Goal: Information Seeking & Learning: Learn about a topic

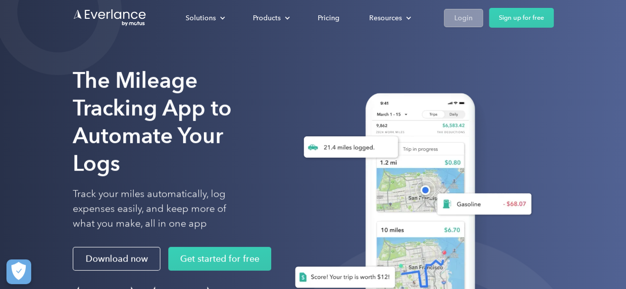
click at [465, 21] on div "Login" at bounding box center [463, 18] width 18 height 12
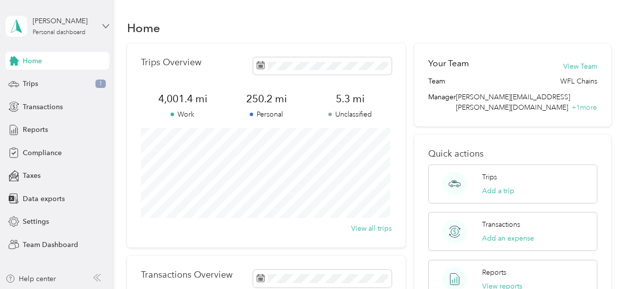
click at [106, 25] on icon at bounding box center [105, 26] width 7 height 7
click at [48, 80] on div "Team dashboard" at bounding box center [40, 81] width 53 height 10
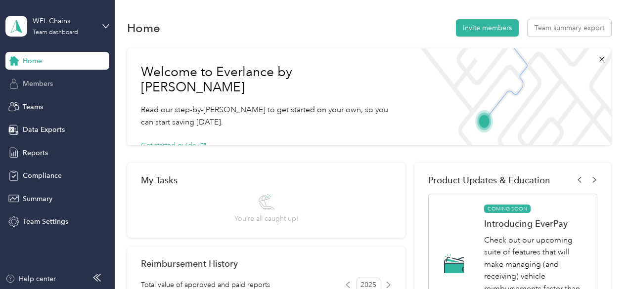
click at [45, 86] on span "Members" at bounding box center [38, 84] width 30 height 10
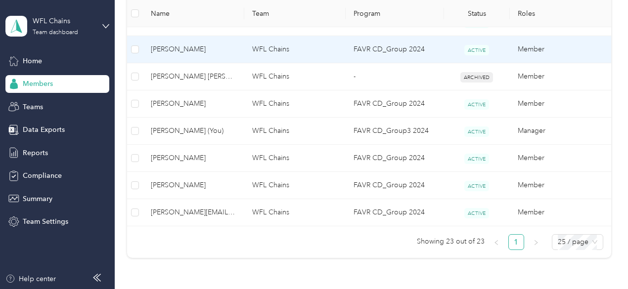
scroll to position [689, 0]
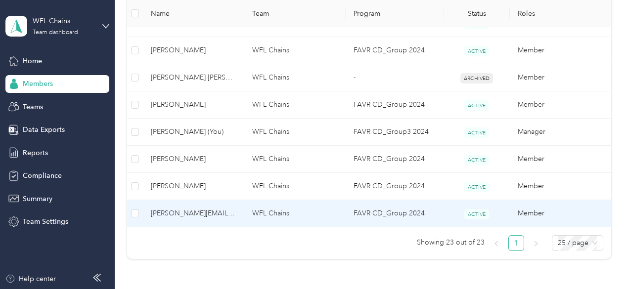
click at [187, 208] on span "[PERSON_NAME][EMAIL_ADDRESS][DOMAIN_NAME]" at bounding box center [194, 213] width 86 height 11
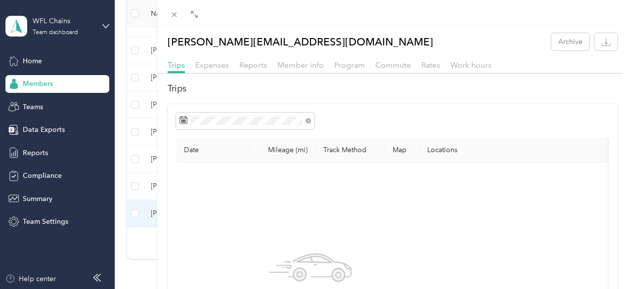
click at [43, 198] on div "[PERSON_NAME][EMAIL_ADDRESS][DOMAIN_NAME] Archive Trips Expenses Reports Member…" at bounding box center [314, 144] width 628 height 289
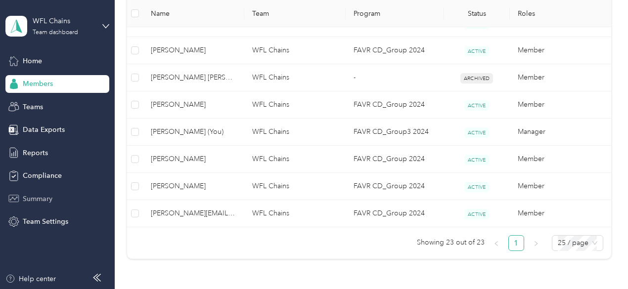
click at [43, 197] on span "Summary" at bounding box center [38, 199] width 30 height 10
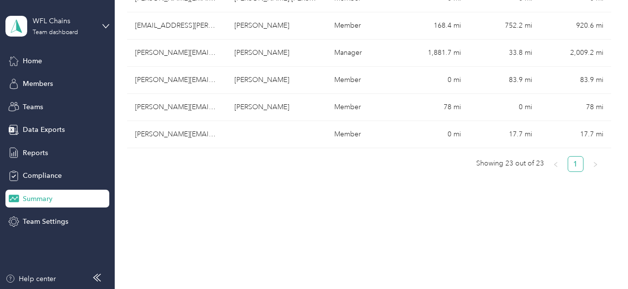
scroll to position [638, 0]
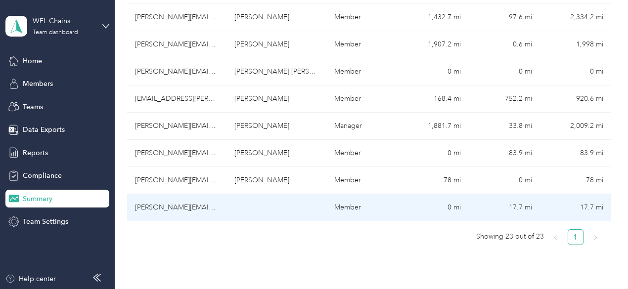
click at [179, 194] on td "[PERSON_NAME][EMAIL_ADDRESS][DOMAIN_NAME]" at bounding box center [177, 207] width 100 height 27
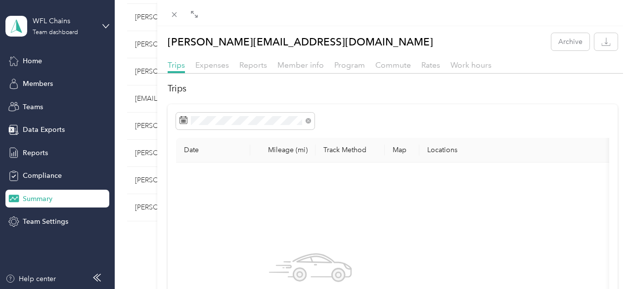
click at [216, 194] on div "[PERSON_NAME][EMAIL_ADDRESS][DOMAIN_NAME] Archive Trips Expenses Reports Member…" at bounding box center [314, 144] width 628 height 289
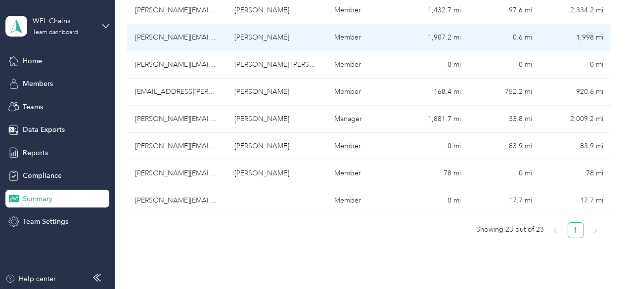
scroll to position [644, 0]
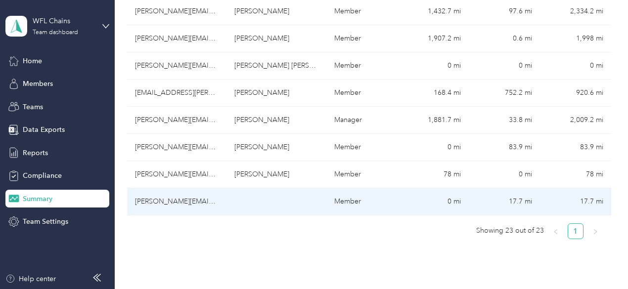
click at [186, 188] on td "[PERSON_NAME][EMAIL_ADDRESS][DOMAIN_NAME]" at bounding box center [177, 201] width 100 height 27
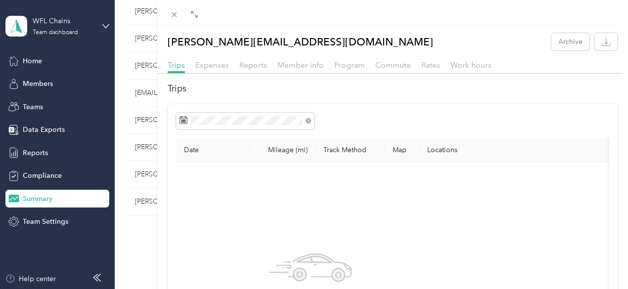
scroll to position [0, 26]
click at [492, 63] on span "Work hours" at bounding box center [471, 64] width 41 height 9
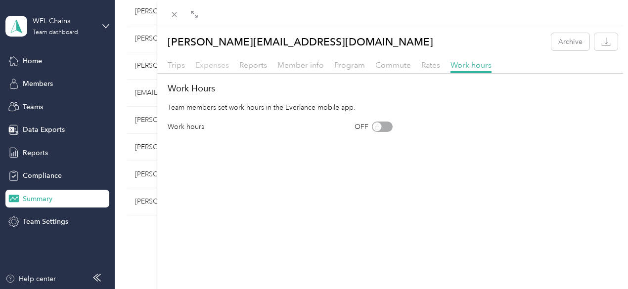
click at [229, 66] on span "Expenses" at bounding box center [212, 64] width 34 height 9
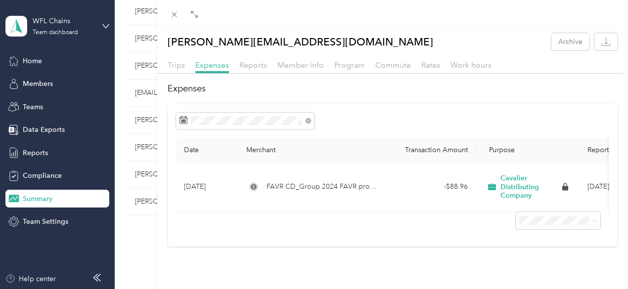
scroll to position [0, 0]
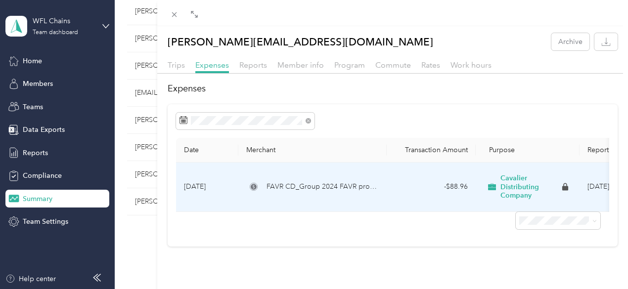
click at [379, 192] on span "FAVR CD_Group 2024 FAVR program" at bounding box center [323, 187] width 113 height 11
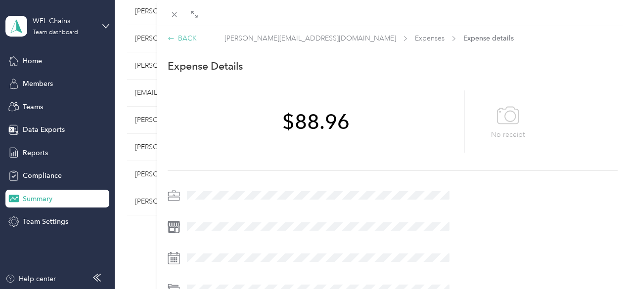
click at [197, 37] on div "BACK" at bounding box center [182, 38] width 29 height 10
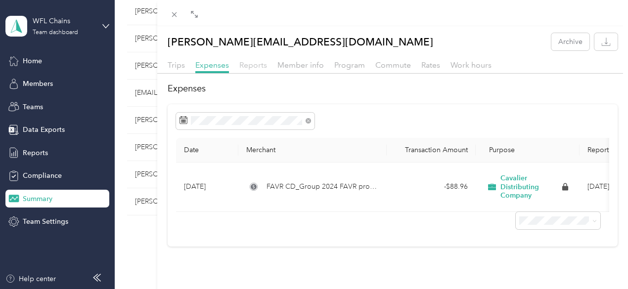
click at [267, 66] on span "Reports" at bounding box center [253, 64] width 28 height 9
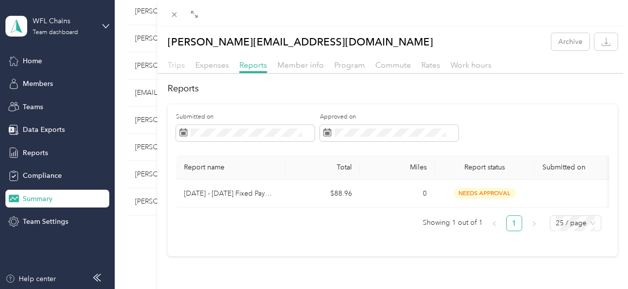
click at [185, 63] on span "Trips" at bounding box center [176, 64] width 17 height 9
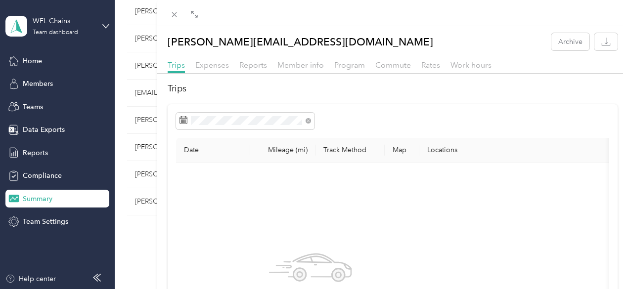
click at [42, 175] on div "[PERSON_NAME][EMAIL_ADDRESS][DOMAIN_NAME] Archive Trips Expenses Reports Member…" at bounding box center [314, 144] width 628 height 289
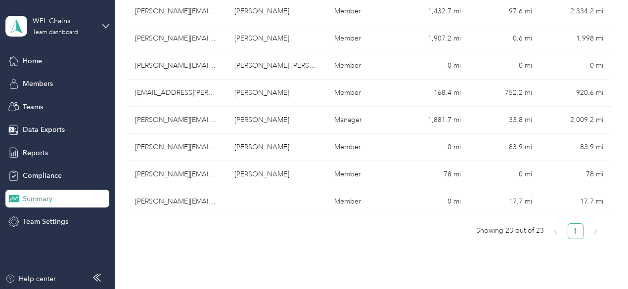
click at [42, 175] on span "Compliance" at bounding box center [42, 176] width 39 height 10
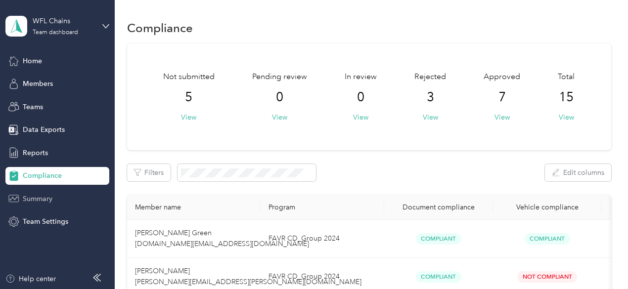
click at [40, 194] on span "Summary" at bounding box center [38, 199] width 30 height 10
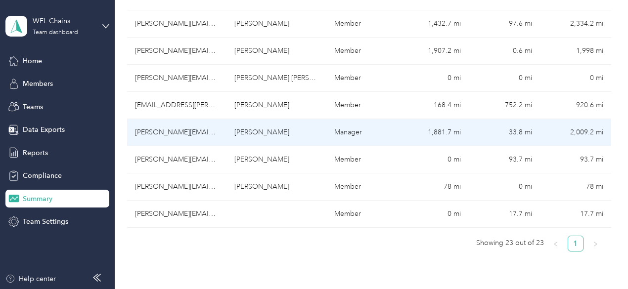
scroll to position [631, 0]
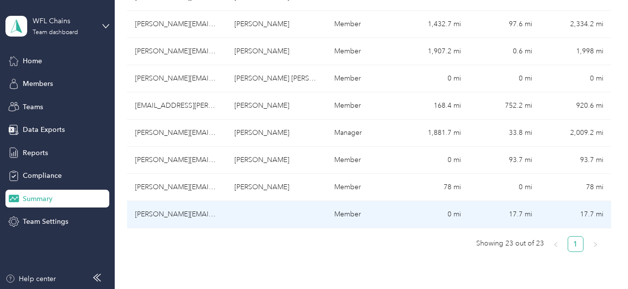
click at [178, 201] on td "[PERSON_NAME][EMAIL_ADDRESS][DOMAIN_NAME]" at bounding box center [177, 214] width 100 height 27
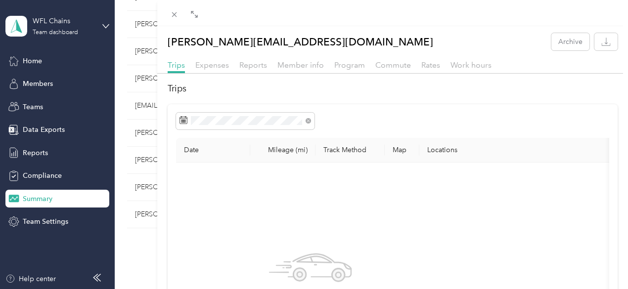
click at [493, 125] on div at bounding box center [392, 121] width 433 height 17
click at [385, 159] on th "Track Method" at bounding box center [350, 150] width 69 height 25
click at [408, 174] on div "No trips yet." at bounding box center [310, 288] width 269 height 251
click at [352, 246] on icon at bounding box center [310, 268] width 83 height 83
click at [38, 150] on div "[PERSON_NAME][EMAIL_ADDRESS][DOMAIN_NAME] Archive Trips Expenses Reports Member…" at bounding box center [314, 144] width 628 height 289
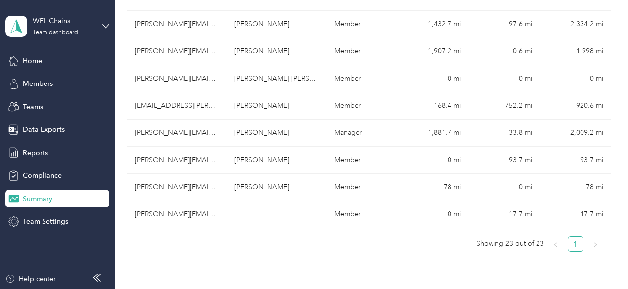
click at [38, 150] on span "Reports" at bounding box center [35, 153] width 25 height 10
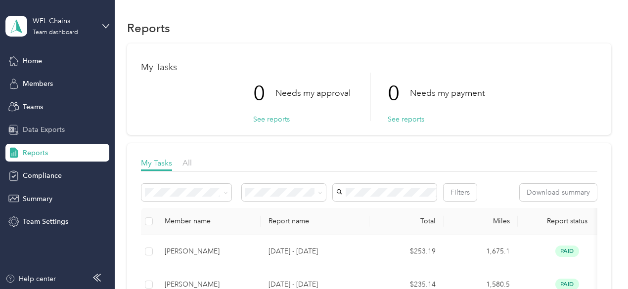
click at [45, 126] on span "Data Exports" at bounding box center [44, 130] width 42 height 10
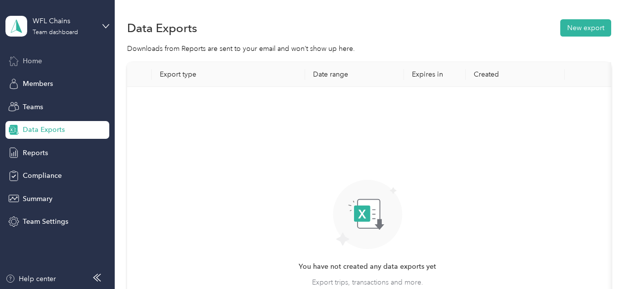
click at [34, 59] on span "Home" at bounding box center [32, 61] width 19 height 10
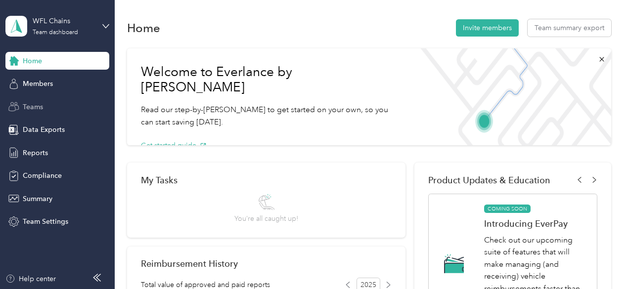
click at [36, 108] on span "Teams" at bounding box center [33, 107] width 20 height 10
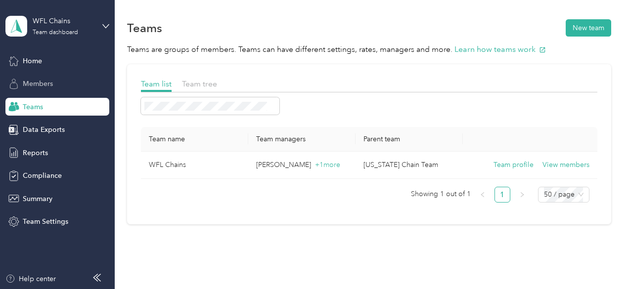
click at [35, 82] on span "Members" at bounding box center [38, 84] width 30 height 10
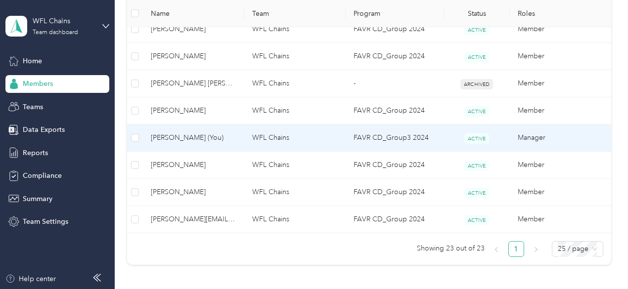
scroll to position [678, 0]
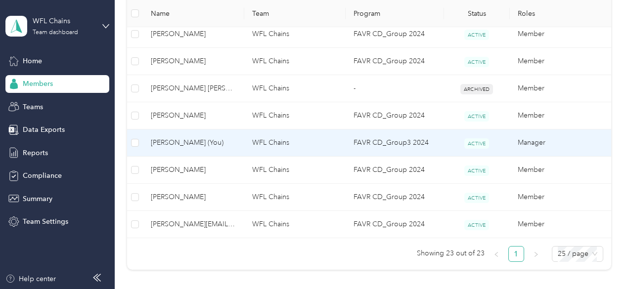
click at [200, 139] on span "[PERSON_NAME] (You)" at bounding box center [194, 143] width 86 height 11
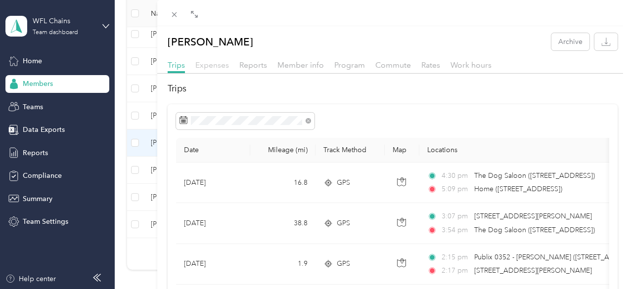
click at [229, 66] on span "Expenses" at bounding box center [212, 64] width 34 height 9
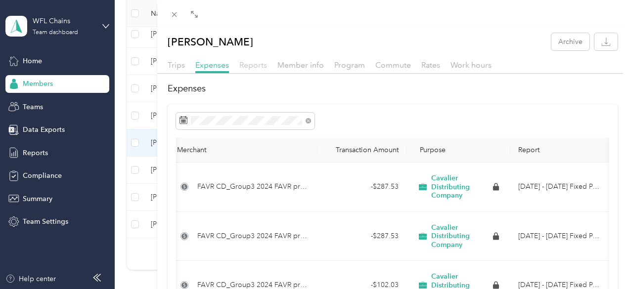
click at [267, 61] on span "Reports" at bounding box center [253, 64] width 28 height 9
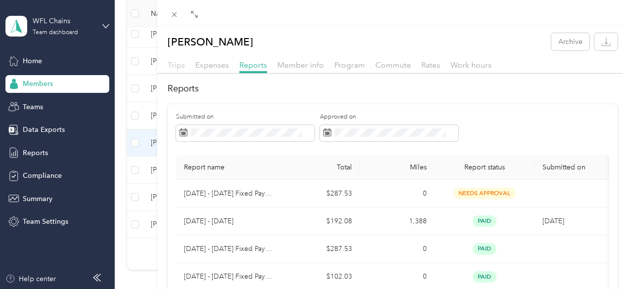
click at [185, 63] on span "Trips" at bounding box center [176, 64] width 17 height 9
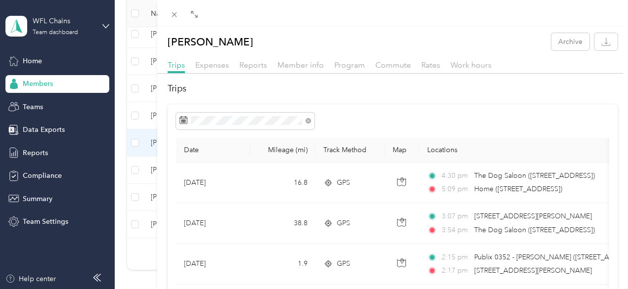
click at [33, 60] on div "[PERSON_NAME] Archive Trips Expenses Reports Member info Program Commute Rates …" at bounding box center [314, 144] width 628 height 289
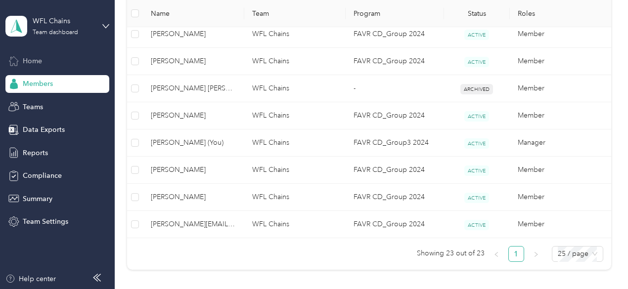
click at [31, 60] on span "Home" at bounding box center [32, 61] width 19 height 10
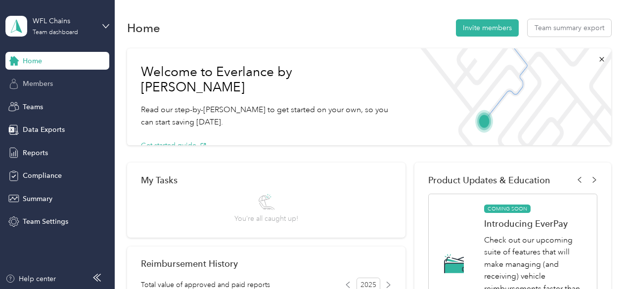
click at [32, 81] on span "Members" at bounding box center [38, 84] width 30 height 10
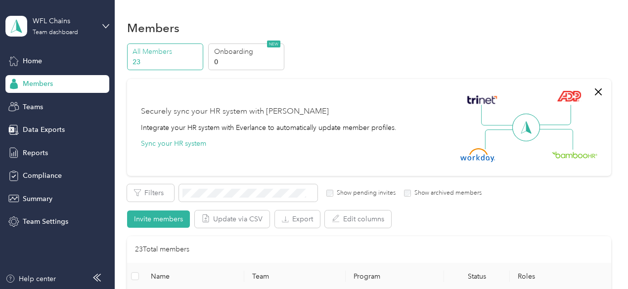
click at [161, 62] on p "23" at bounding box center [166, 62] width 67 height 10
click at [136, 60] on p "23" at bounding box center [166, 62] width 67 height 10
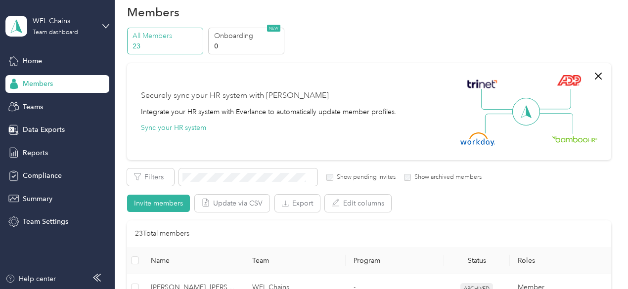
scroll to position [15, 0]
click at [47, 221] on span "Team Settings" at bounding box center [46, 222] width 46 height 10
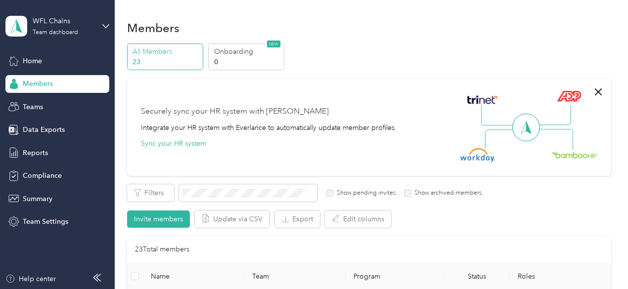
click at [319, 20] on div "Members" at bounding box center [369, 27] width 484 height 21
click at [316, 18] on div "Members" at bounding box center [369, 27] width 484 height 21
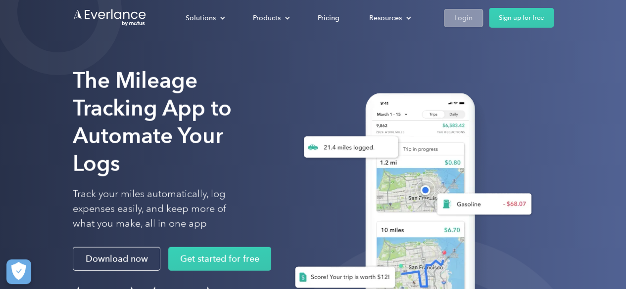
click at [460, 19] on div "Login" at bounding box center [463, 18] width 18 height 12
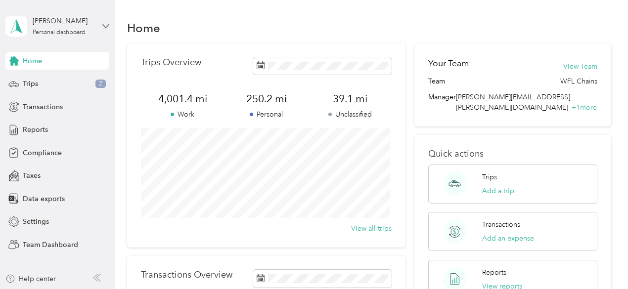
click at [105, 27] on icon at bounding box center [105, 26] width 7 height 7
click at [44, 80] on div "Team dashboard" at bounding box center [40, 80] width 53 height 10
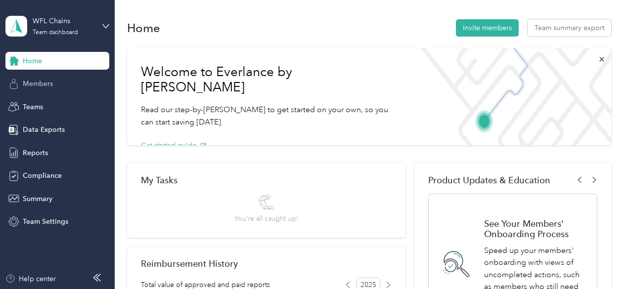
click at [44, 81] on span "Members" at bounding box center [38, 84] width 30 height 10
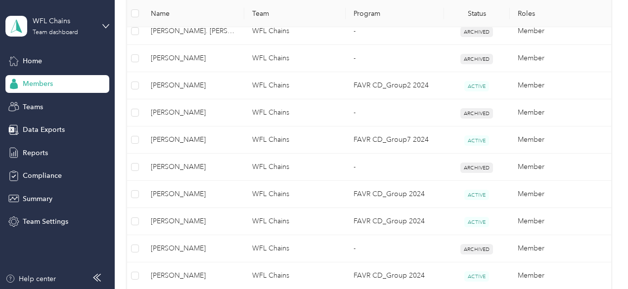
scroll to position [272, 0]
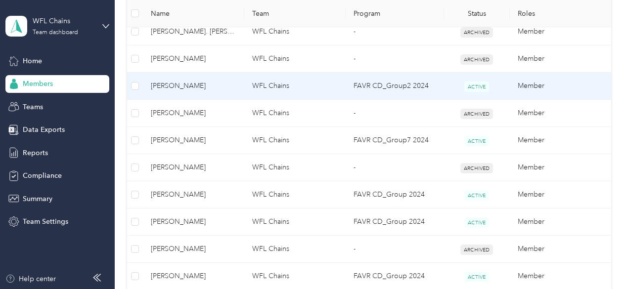
click at [184, 87] on span "[PERSON_NAME]" at bounding box center [194, 86] width 86 height 11
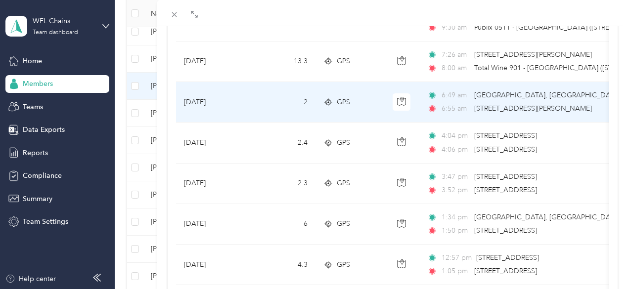
scroll to position [978, 0]
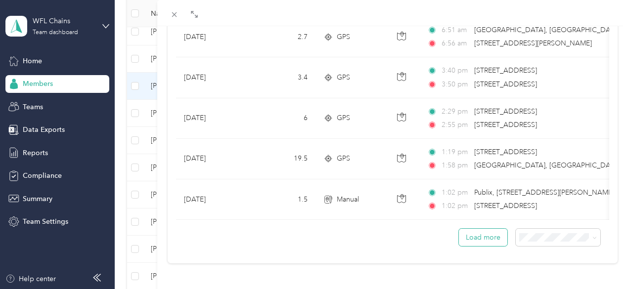
click at [471, 233] on button "Load more" at bounding box center [483, 237] width 48 height 17
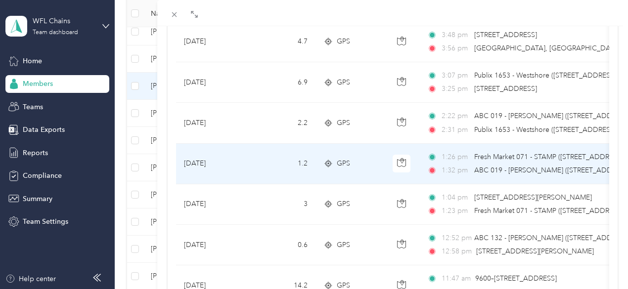
scroll to position [1991, 0]
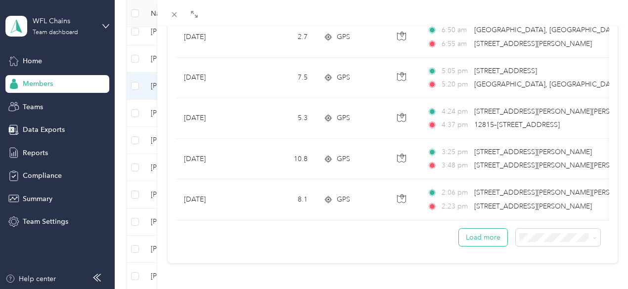
click at [472, 230] on button "Load more" at bounding box center [483, 237] width 48 height 17
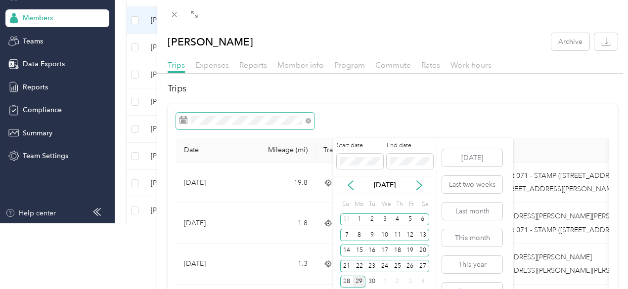
scroll to position [65, 0]
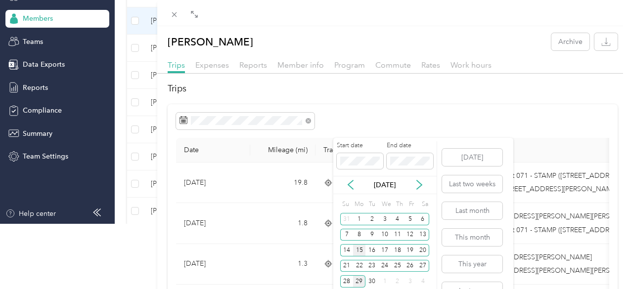
click at [360, 250] on div "15" at bounding box center [359, 250] width 13 height 12
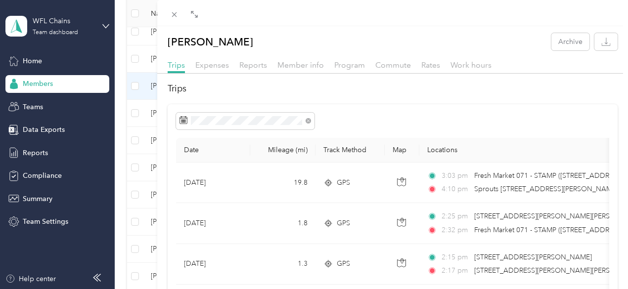
scroll to position [0, 0]
click at [421, 95] on h2 "Trips" at bounding box center [393, 88] width 451 height 13
